Goal: Task Accomplishment & Management: Use online tool/utility

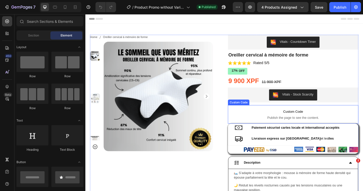
select select "Fox Blanc"
select select "Brun"
select select "M"
select select "Gris"
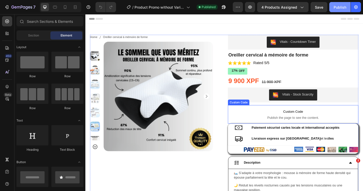
select select "XXXL"
select select "L"
select select "XXL"
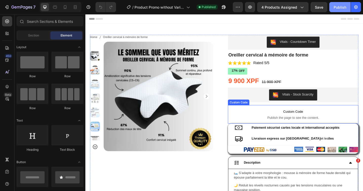
select select "XL"
click at [339, 6] on div "Publish" at bounding box center [340, 7] width 13 height 5
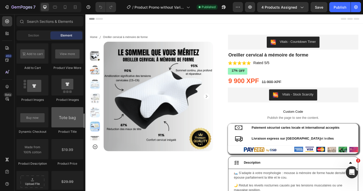
scroll to position [734, 0]
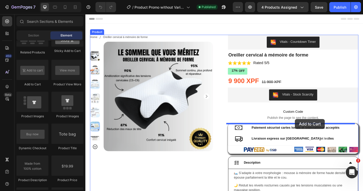
drag, startPoint x: 119, startPoint y: 83, endPoint x: 315, endPoint y: 129, distance: 201.7
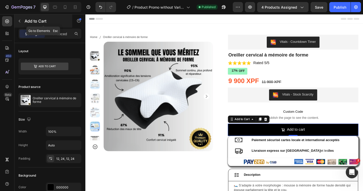
click at [21, 21] on icon "button" at bounding box center [19, 21] width 4 height 4
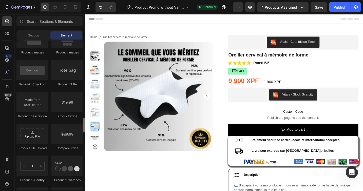
scroll to position [835, 0]
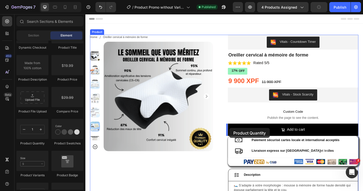
drag, startPoint x: 121, startPoint y: 142, endPoint x: 243, endPoint y: 139, distance: 121.9
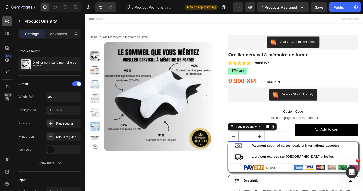
click at [7, 21] on icon at bounding box center [7, 21] width 2 height 2
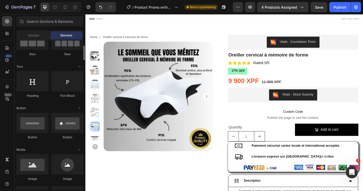
scroll to position [0, 0]
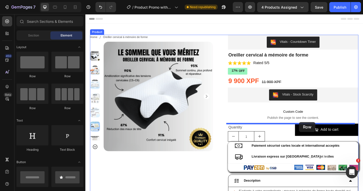
drag, startPoint x: 373, startPoint y: 130, endPoint x: 319, endPoint y: 132, distance: 53.7
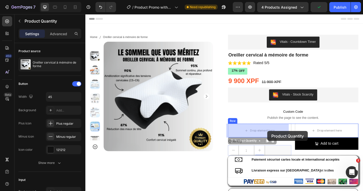
drag, startPoint x: 284, startPoint y: 159, endPoint x: 285, endPoint y: 142, distance: 17.3
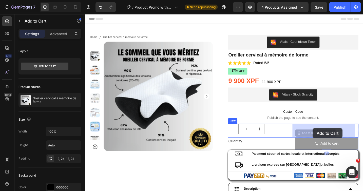
drag, startPoint x: 331, startPoint y: 154, endPoint x: 333, endPoint y: 145, distance: 9.2
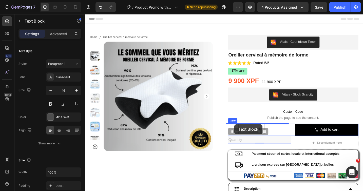
drag, startPoint x: 249, startPoint y: 154, endPoint x: 249, endPoint y: 135, distance: 19.0
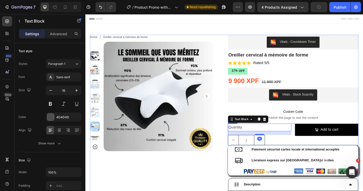
click at [315, 153] on div "Add to cart Add to Cart" at bounding box center [349, 146] width 69 height 24
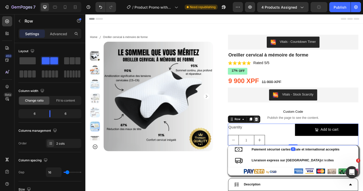
click at [271, 130] on icon at bounding box center [272, 129] width 3 height 4
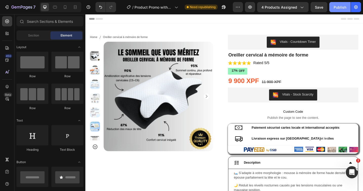
click at [336, 9] on div "Publish" at bounding box center [340, 7] width 13 height 5
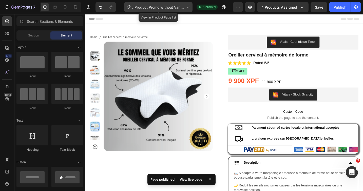
click at [178, 10] on div "/ Product Promo without Variant" at bounding box center [158, 7] width 68 height 10
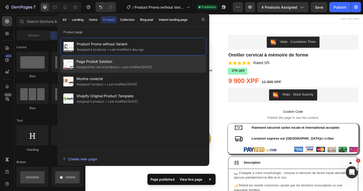
click at [122, 62] on span "Page Produit Solution" at bounding box center [114, 62] width 75 height 6
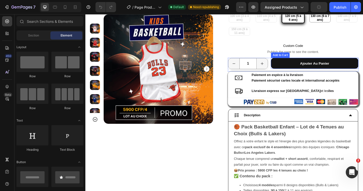
scroll to position [32, 0]
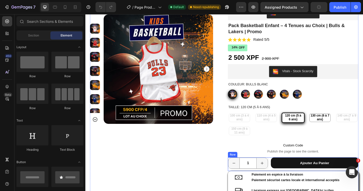
click at [289, 184] on div "Ajouter au panier Add to Cart" at bounding box center [337, 178] width 96 height 15
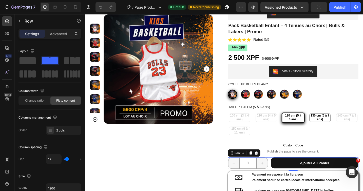
click at [286, 176] on div "1 Product Quantity Row Ajouter au panier Add to Cart Row 0" at bounding box center [312, 178] width 143 height 15
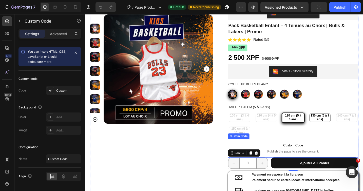
click at [344, 163] on span "Publish the page to see the content." at bounding box center [312, 164] width 143 height 5
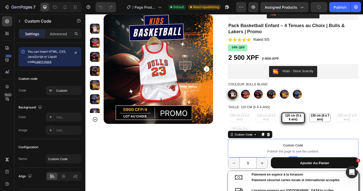
click at [337, 160] on span "Custom Code" at bounding box center [312, 158] width 143 height 6
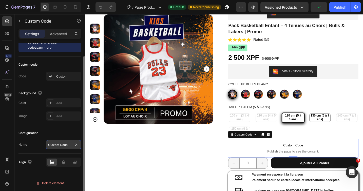
click at [58, 145] on input "Custom Code" at bounding box center [63, 144] width 35 height 9
click at [39, 138] on div "Configuration Name Custom Code" at bounding box center [49, 139] width 63 height 29
click at [69, 78] on div "Custom" at bounding box center [68, 76] width 24 height 5
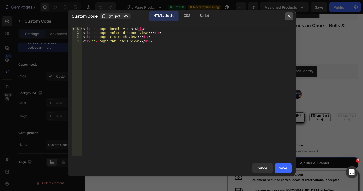
click at [289, 17] on icon "button" at bounding box center [289, 16] width 4 height 4
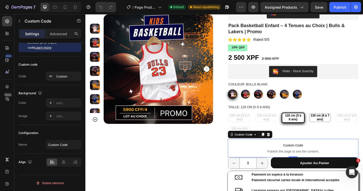
click at [359, 163] on span "Publish the page to see the content." at bounding box center [312, 164] width 143 height 5
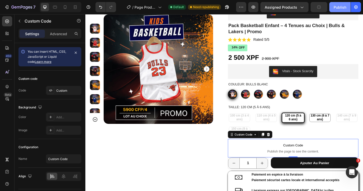
click at [343, 8] on div "Publish" at bounding box center [340, 7] width 13 height 5
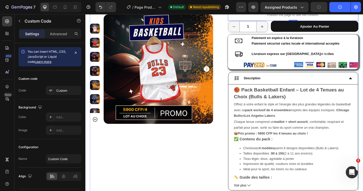
select select "Vert"
select select "2XL"
select select "Redbull Honda blanc"
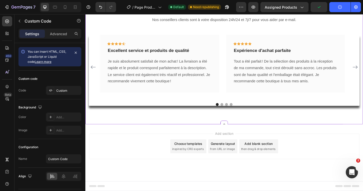
scroll to position [331, 0]
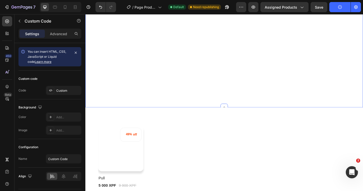
select select "Redbull Honda blanc"
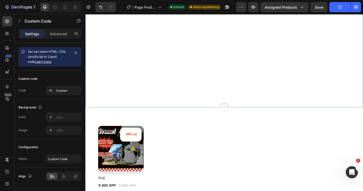
select select "Vert"
select select "2XL"
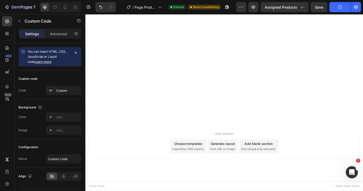
scroll to position [0, 0]
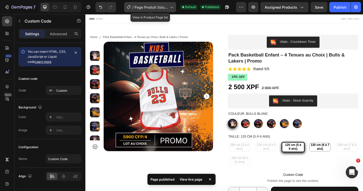
click at [166, 9] on span "Page Produit Solution" at bounding box center [151, 7] width 33 height 5
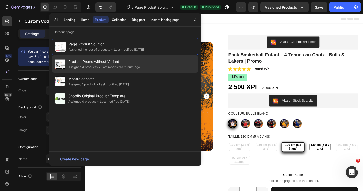
click at [129, 68] on div "• Last modified a minute ago" at bounding box center [119, 67] width 42 height 5
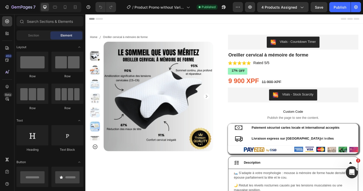
select select "Fox Blanc"
select select "Brun"
select select "M"
select select "Gris"
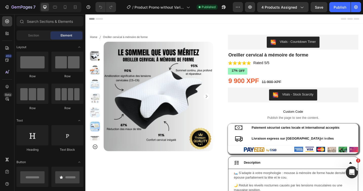
select select "XXXL"
select select "L"
select select "XXL"
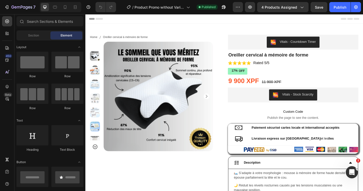
select select "XL"
